Goal: Information Seeking & Learning: Learn about a topic

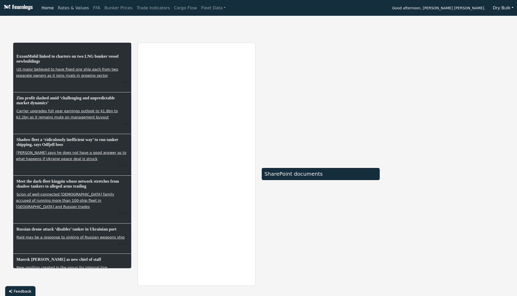
click at [67, 8] on link "Rates & Values" at bounding box center [73, 8] width 35 height 10
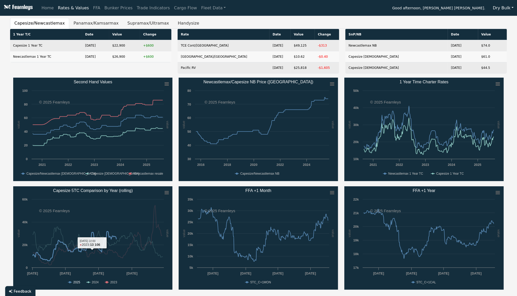
click at [79, 283] on text "2025" at bounding box center [76, 283] width 7 height 4
click at [110, 282] on text "2023" at bounding box center [113, 283] width 7 height 4
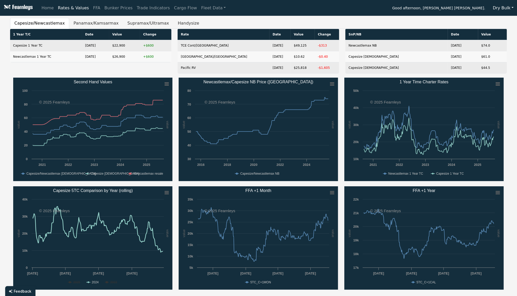
click at [72, 284] on rect "Capesize 5TC Comparison by Year (rolling)" at bounding box center [92, 238] width 159 height 104
click at [78, 283] on text "2025" at bounding box center [76, 283] width 7 height 4
click at [105, 280] on rect "Capesize 5TC Comparison by Year (rolling)" at bounding box center [92, 238] width 159 height 104
click at [108, 282] on rect "Capesize 5TC Comparison by Year (rolling)" at bounding box center [92, 238] width 159 height 104
click at [113, 281] on text "2023" at bounding box center [113, 283] width 7 height 4
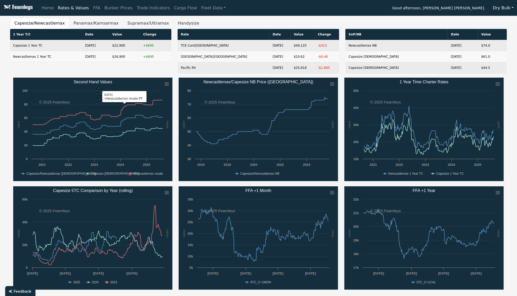
click at [135, 21] on button "Supramax/Ultramax" at bounding box center [148, 23] width 50 height 11
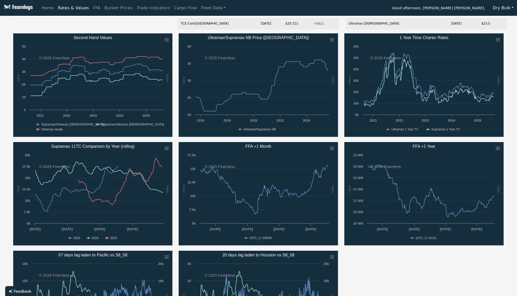
scroll to position [34, 0]
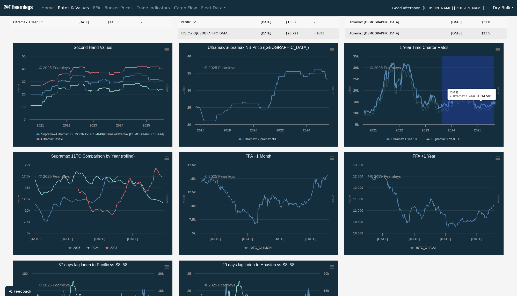
drag, startPoint x: 442, startPoint y: 65, endPoint x: 496, endPoint y: 86, distance: 57.7
click at [496, 86] on rect "1 Year Time Charter Rates" at bounding box center [423, 95] width 159 height 104
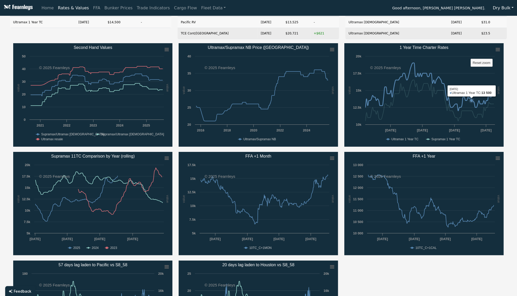
click at [475, 61] on g "Reset zoom level 1:1 Reset zoom" at bounding box center [482, 63] width 22 height 8
